Goal: Information Seeking & Learning: Find specific fact

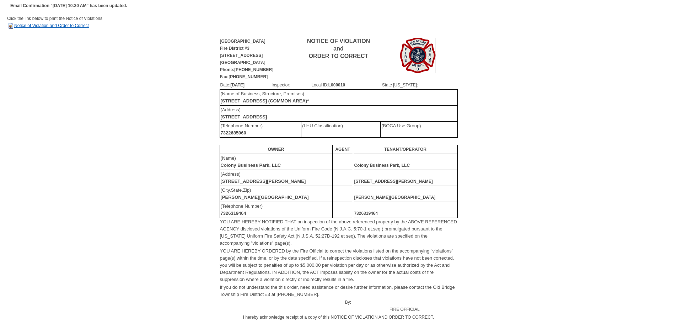
click at [51, 25] on link "Notice of Violation and Order to Correct" at bounding box center [48, 25] width 82 height 5
click at [77, 25] on link "Notice of Violation and Order to Correct" at bounding box center [48, 25] width 82 height 5
drag, startPoint x: 357, startPoint y: 84, endPoint x: 377, endPoint y: 84, distance: 19.2
click at [377, 84] on td "Local ID: L000010" at bounding box center [346, 85] width 71 height 8
copy b "L000010"
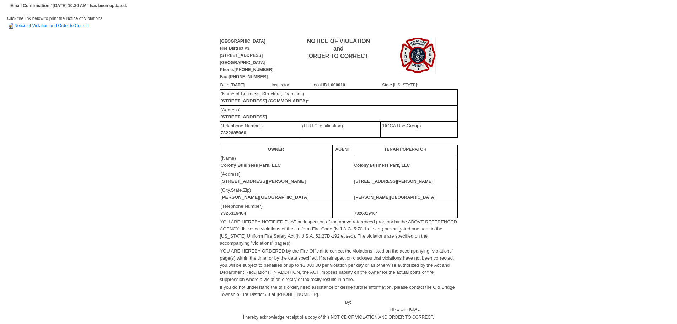
click at [374, 90] on td "(Name of Business, Structure, Premises) 3 JOCAMA BLVD. (COMMON AREA)*" at bounding box center [339, 97] width 238 height 16
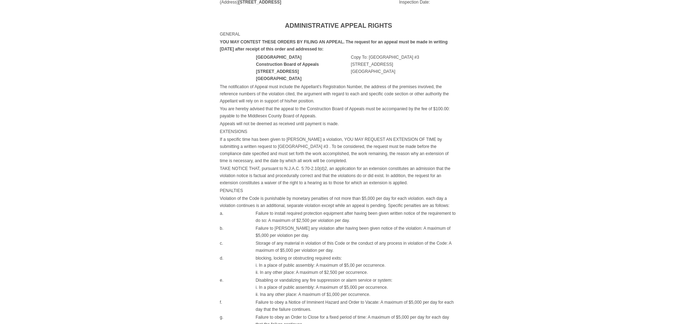
scroll to position [320, 0]
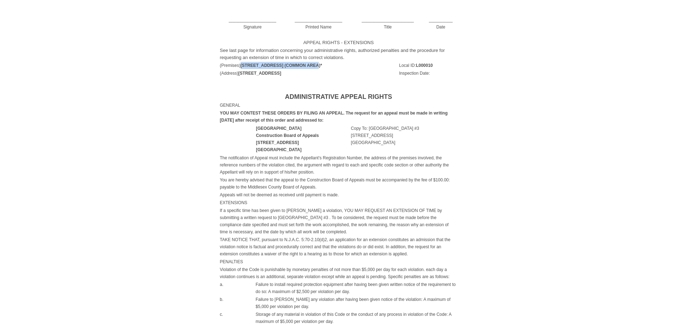
drag, startPoint x: 241, startPoint y: 65, endPoint x: 317, endPoint y: 67, distance: 75.3
click at [317, 67] on td "(Premises) 3 JOCAMA BLVD. (COMMON AREA)*" at bounding box center [308, 65] width 176 height 8
copy b "[STREET_ADDRESS] (COMMON AREA)*"
click at [390, 184] on td "You are hereby advised that the appeal to the Construction Board of Appeals mus…" at bounding box center [339, 183] width 238 height 15
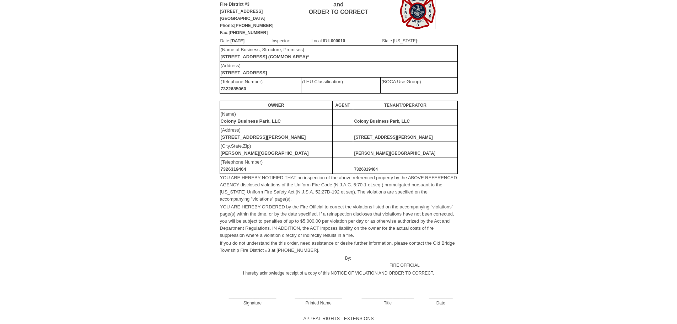
scroll to position [0, 0]
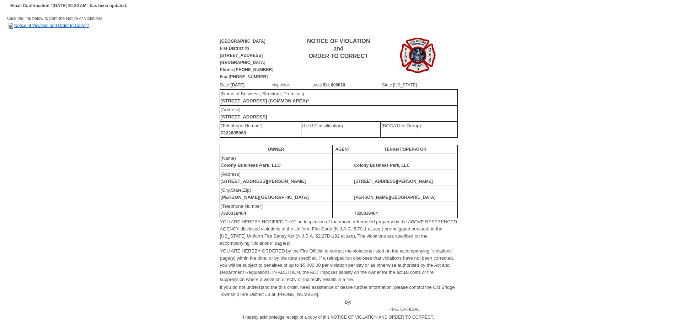
click at [76, 26] on link "Notice of Violation and Order to Correct" at bounding box center [48, 25] width 82 height 5
click at [57, 26] on link "Notice of Violation and Order to Correct" at bounding box center [48, 25] width 82 height 5
